Goal: Navigation & Orientation: Find specific page/section

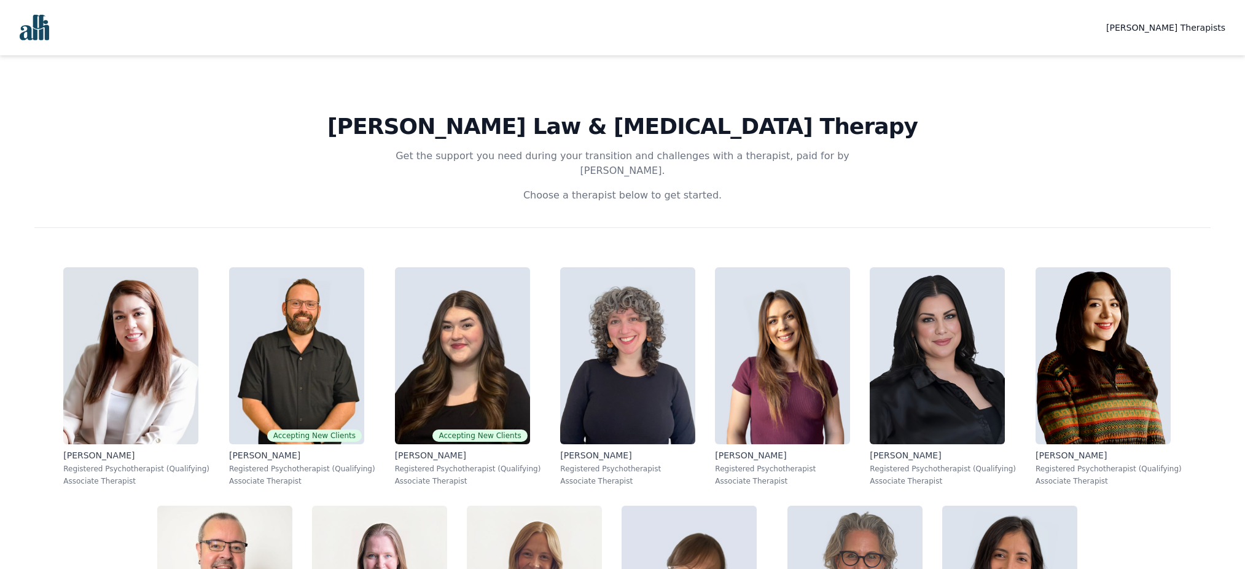
click at [31, 31] on img "Global" at bounding box center [34, 28] width 29 height 26
click at [388, 146] on div "Virani Law & Alli Therapy Get the support you need during your transition and c…" at bounding box center [622, 141] width 1177 height 173
